Goal: Task Accomplishment & Management: Manage account settings

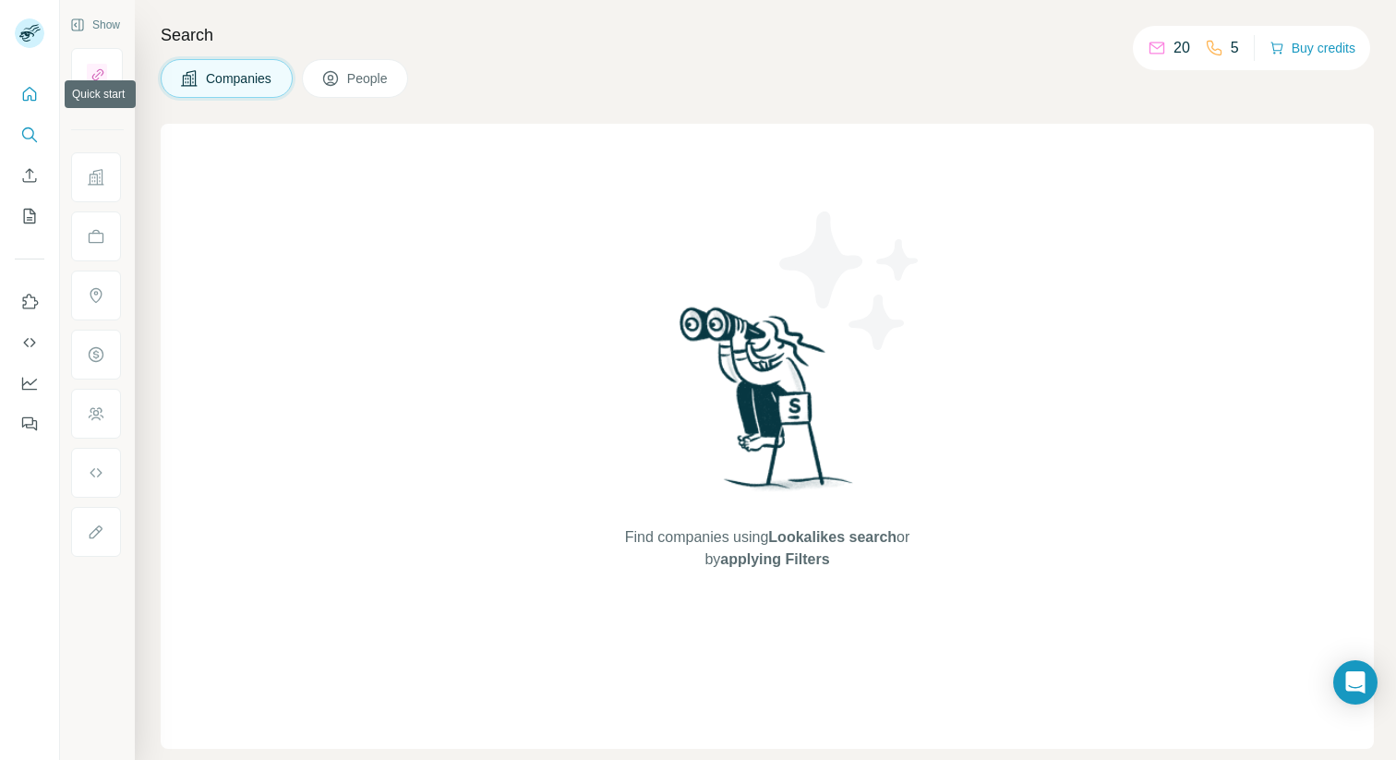
click at [29, 95] on icon "Quick start" at bounding box center [30, 94] width 14 height 14
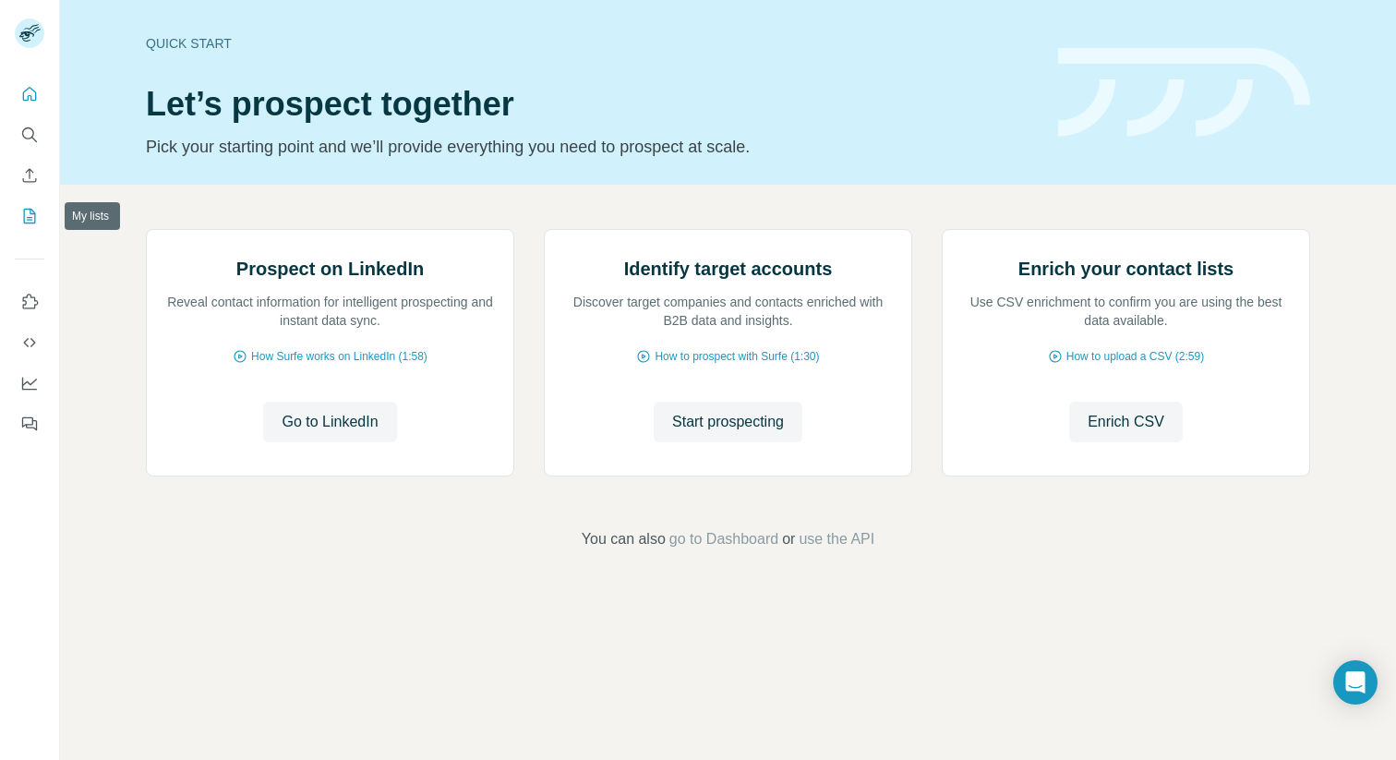
click at [32, 222] on icon "My lists" at bounding box center [29, 216] width 18 height 18
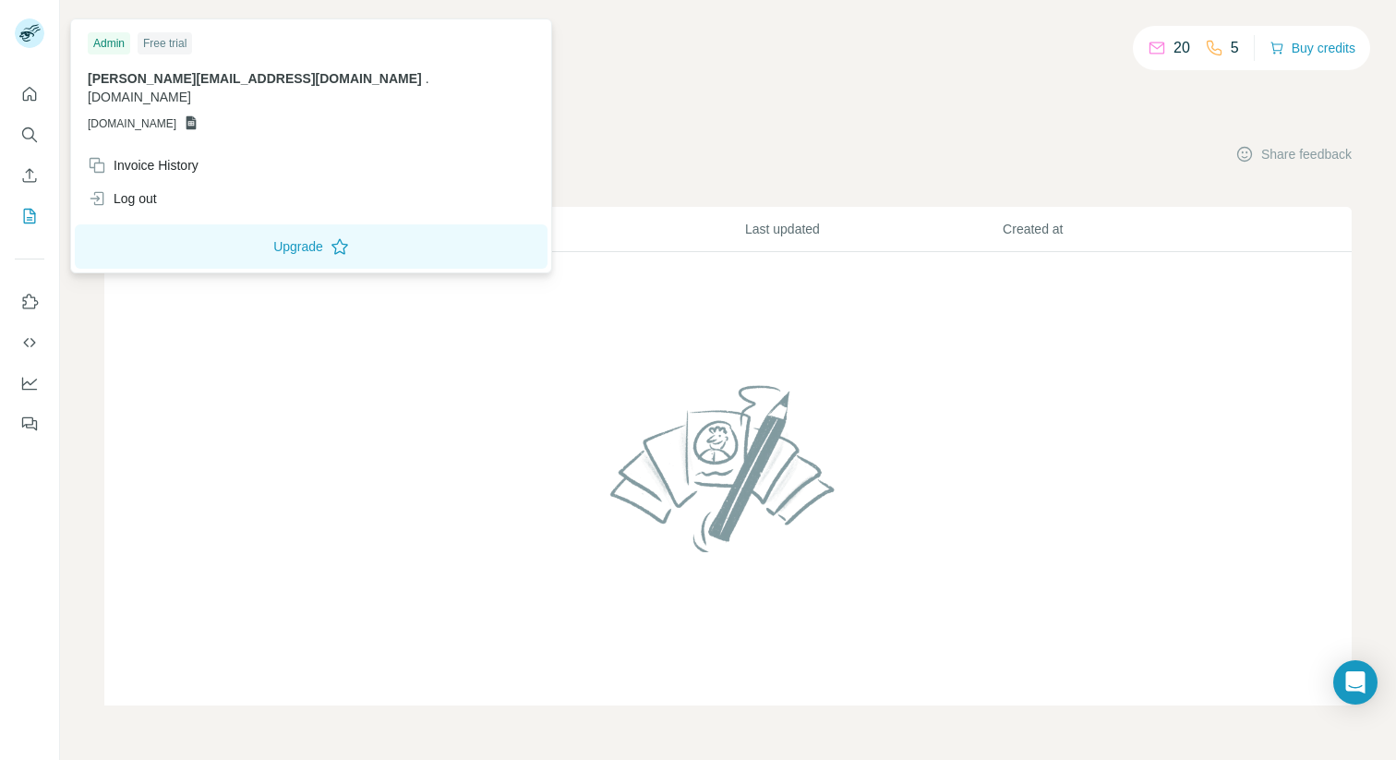
click at [30, 37] on rect at bounding box center [30, 33] width 30 height 30
click at [185, 156] on div "Invoice History" at bounding box center [143, 165] width 111 height 18
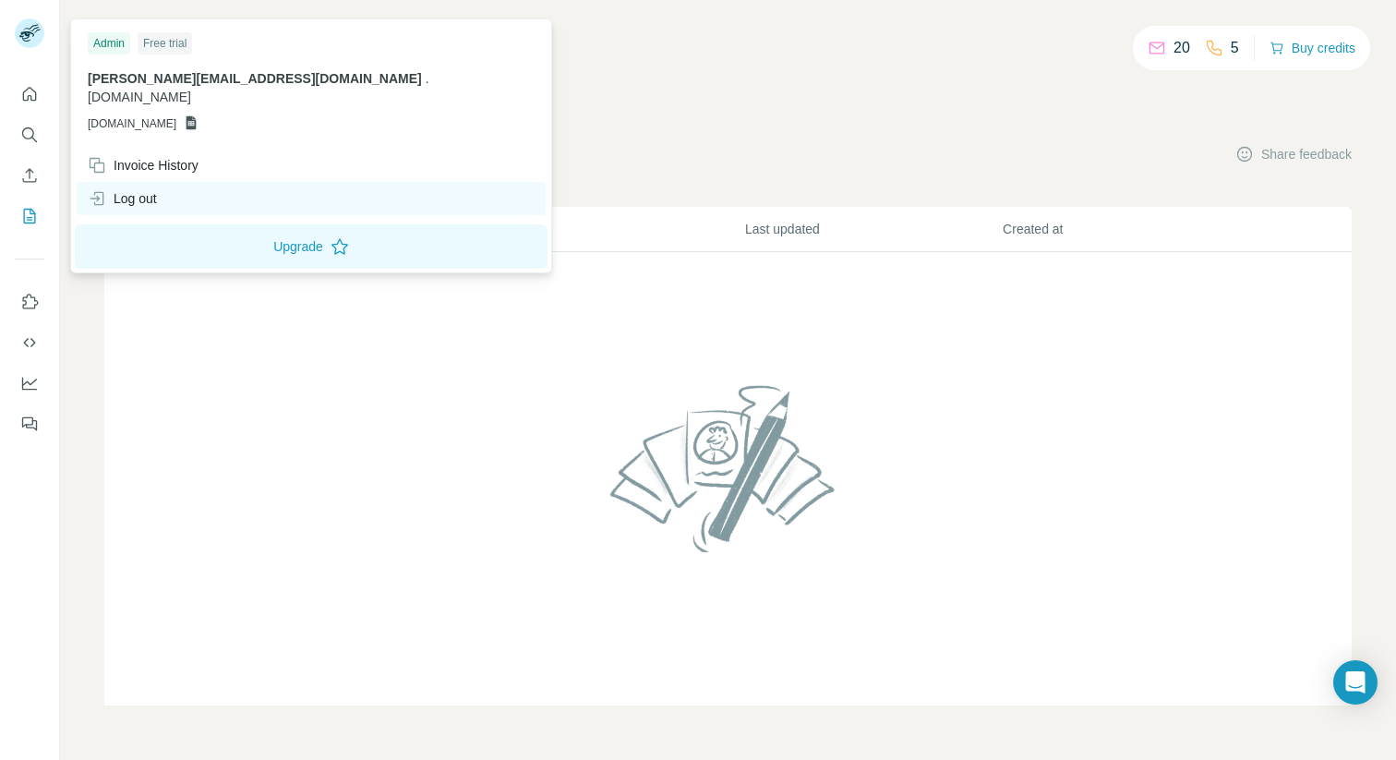
click at [136, 189] on div "Log out" at bounding box center [122, 198] width 69 height 18
